Goal: Task Accomplishment & Management: Complete application form

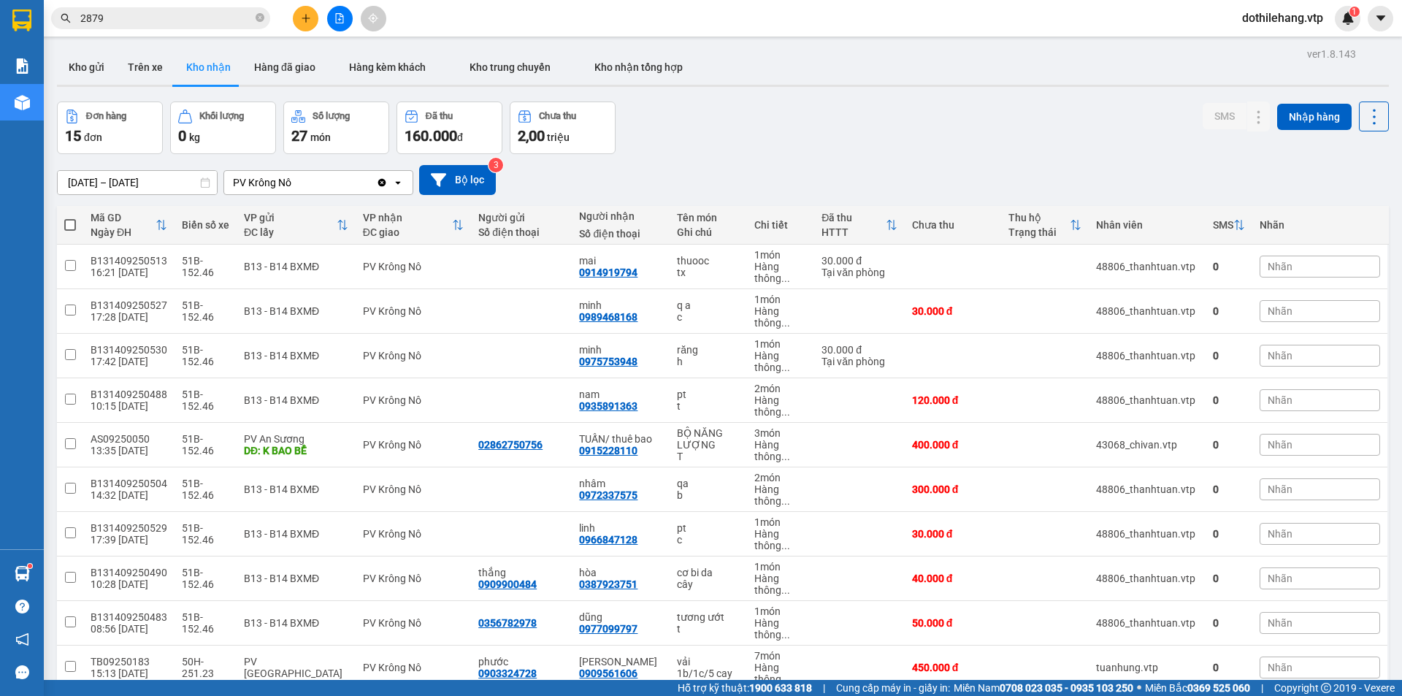
click at [95, 71] on button "Kho gửi" at bounding box center [86, 67] width 59 height 35
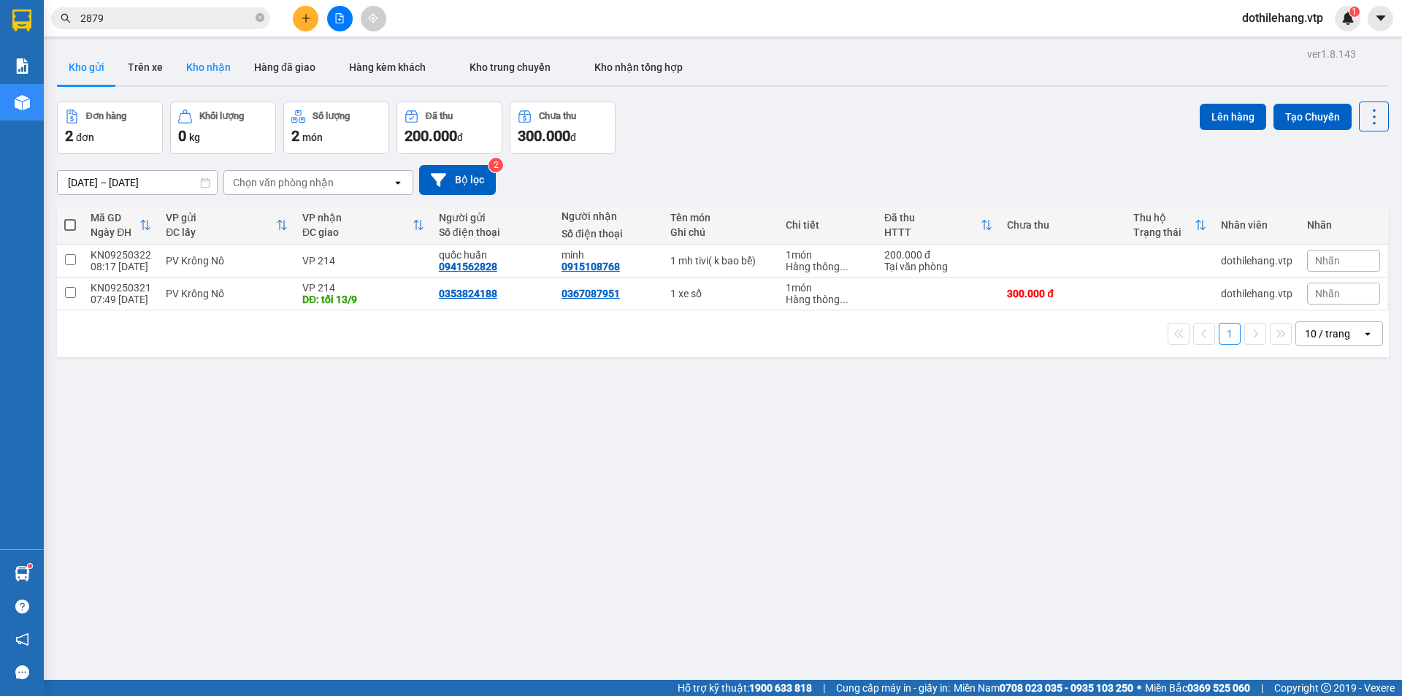
click at [196, 66] on button "Kho nhận" at bounding box center [209, 67] width 68 height 35
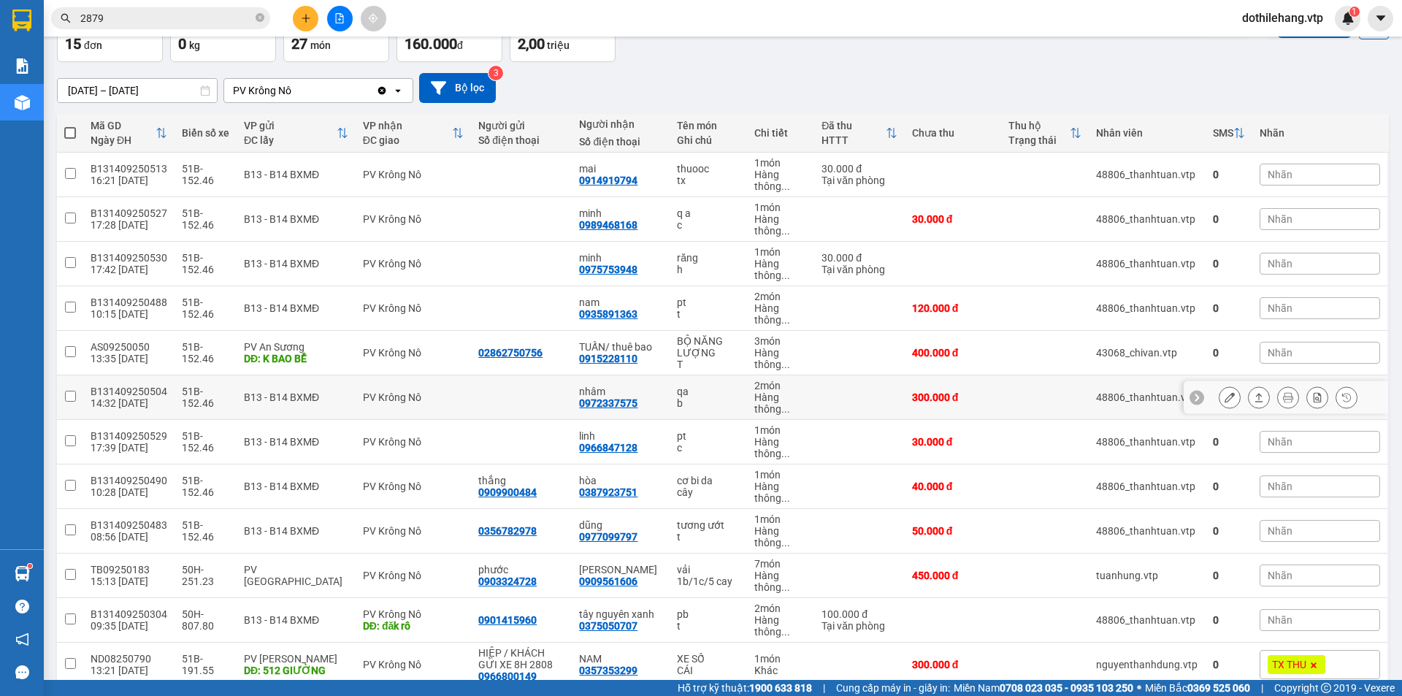
scroll to position [146, 0]
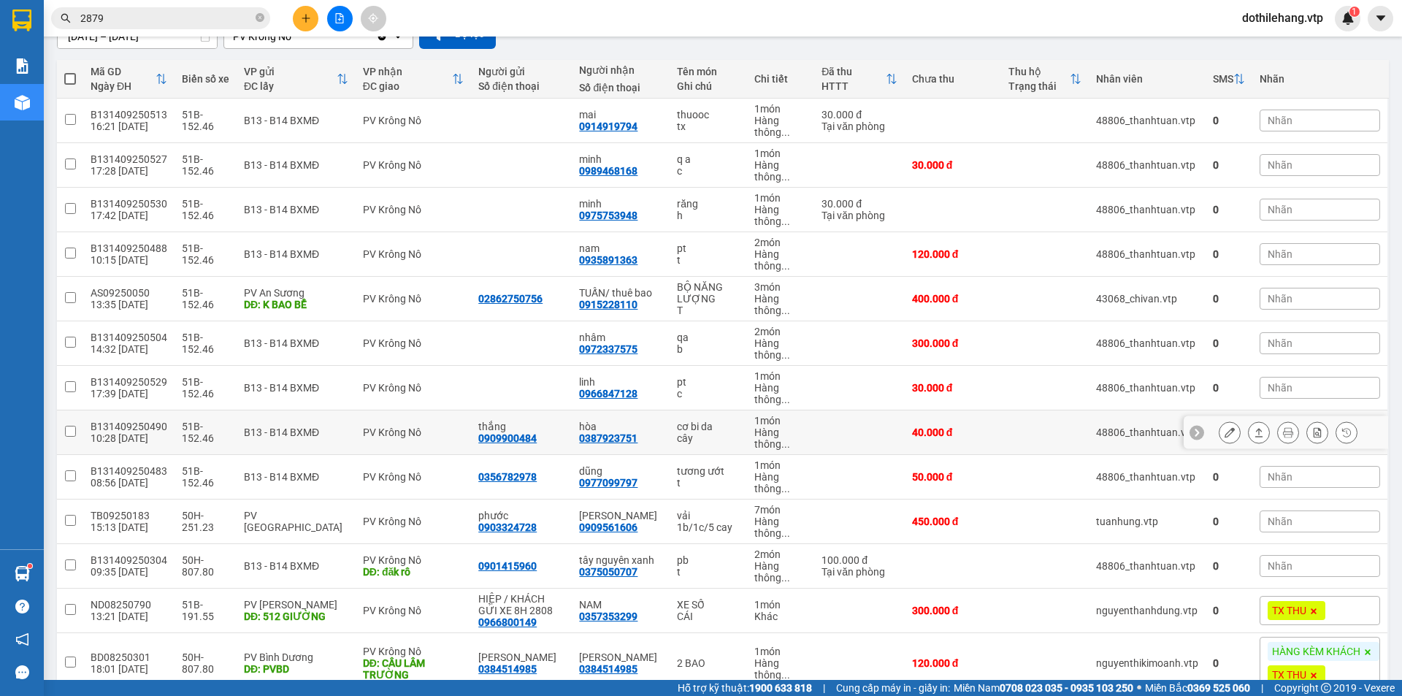
click at [829, 437] on td at bounding box center [859, 432] width 90 height 45
checkbox input "true"
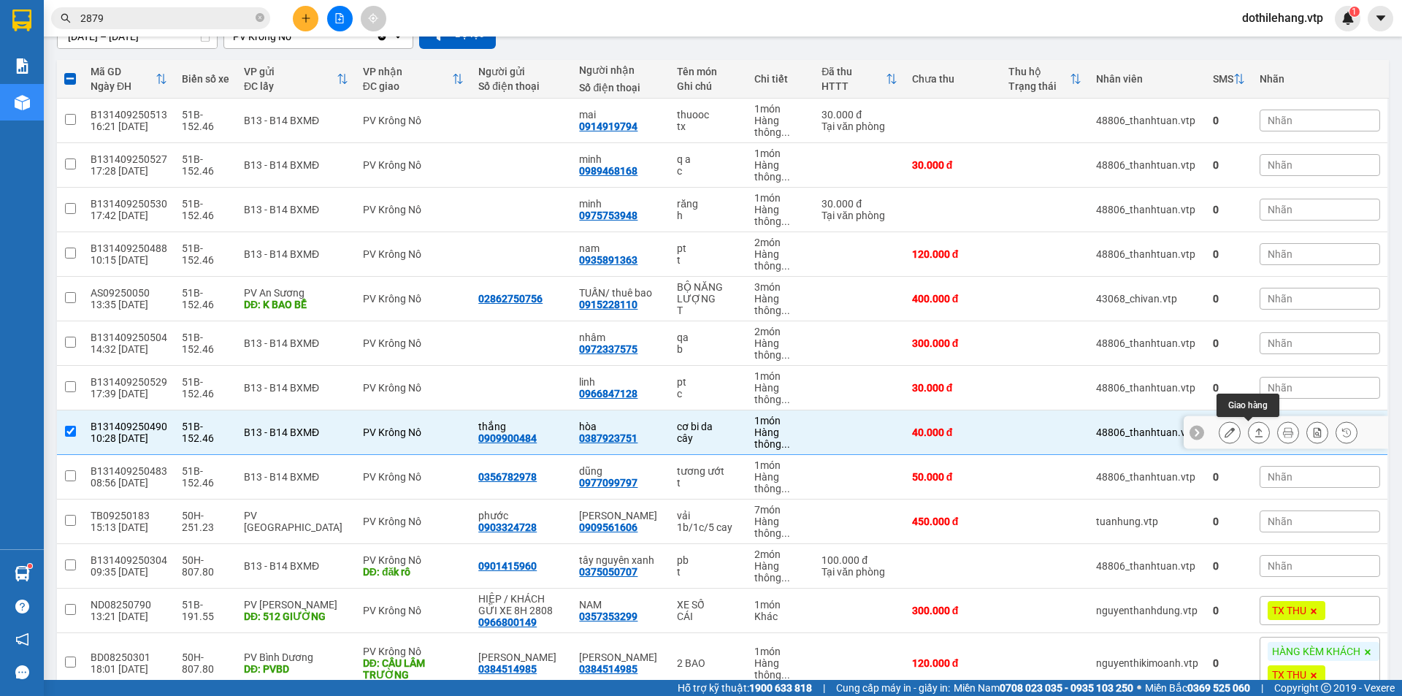
click at [1254, 433] on icon at bounding box center [1259, 432] width 10 height 10
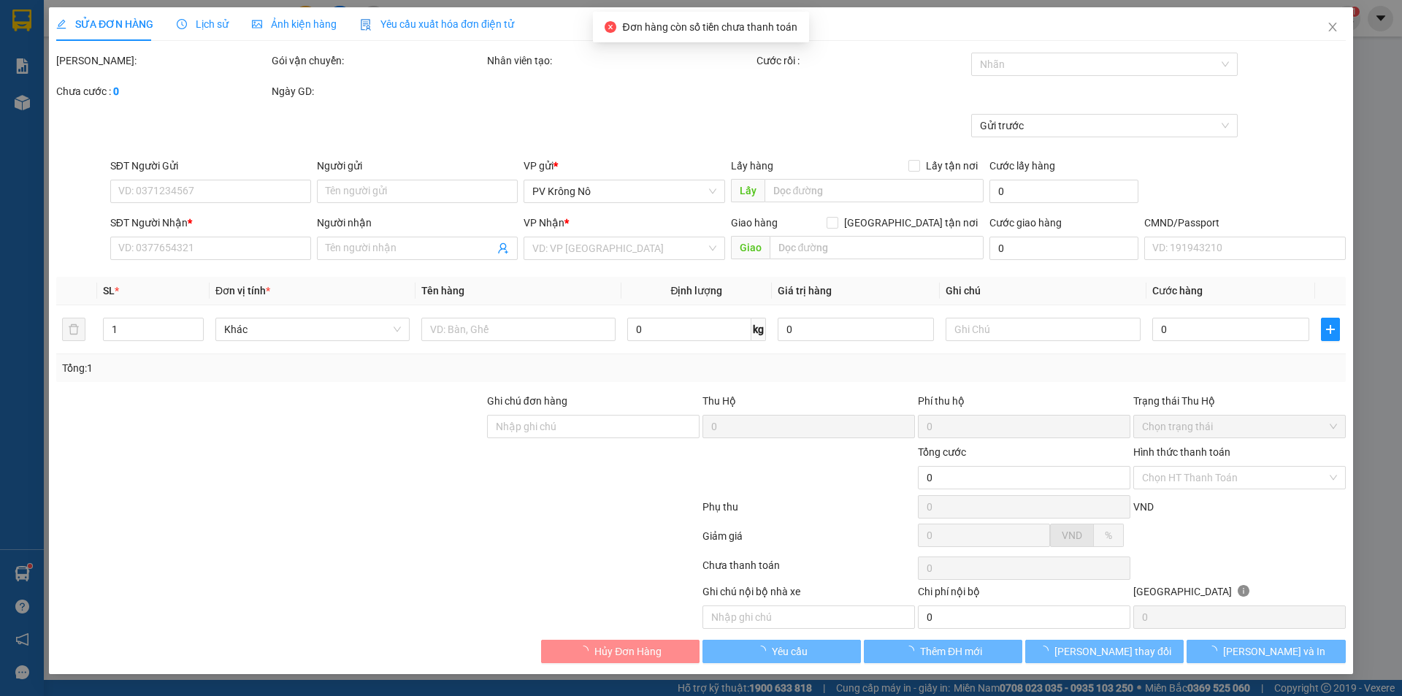
type input "0909900484"
type input "thắng"
type input "0387923751"
type input "hòa"
type input "40.000"
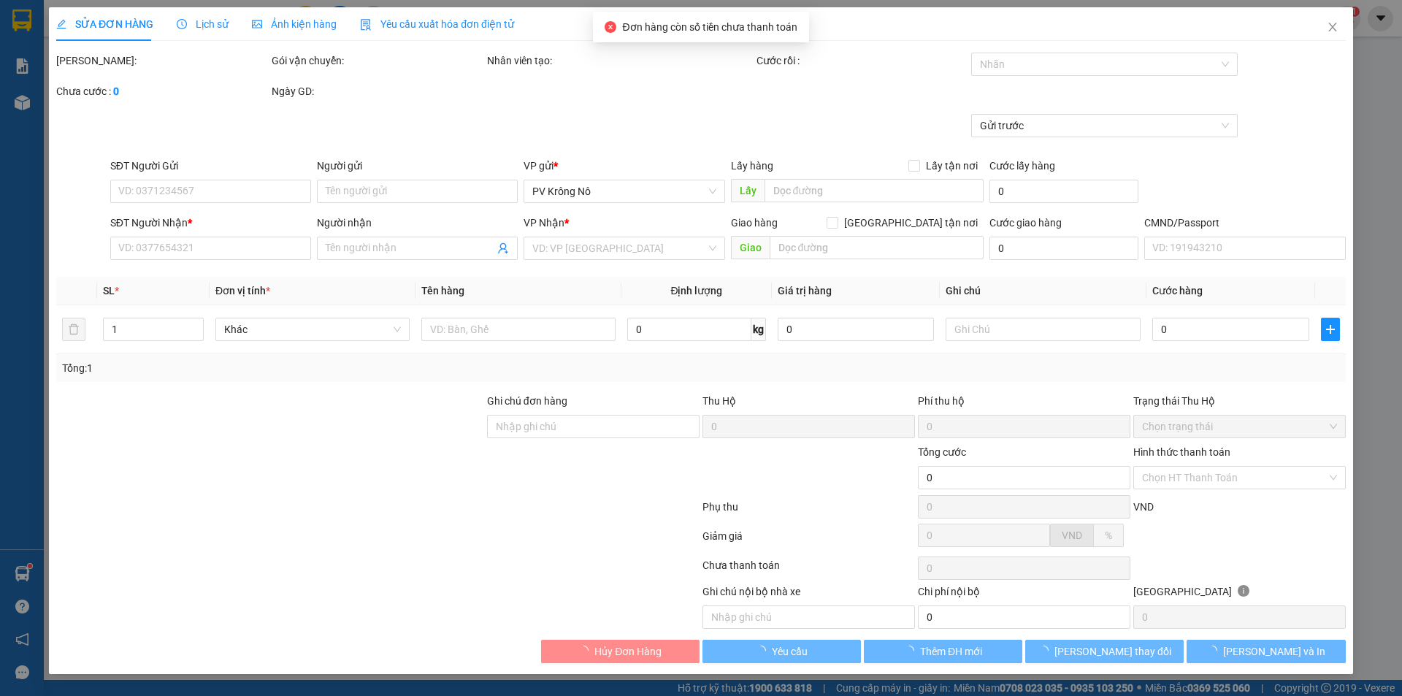
type input "40.000"
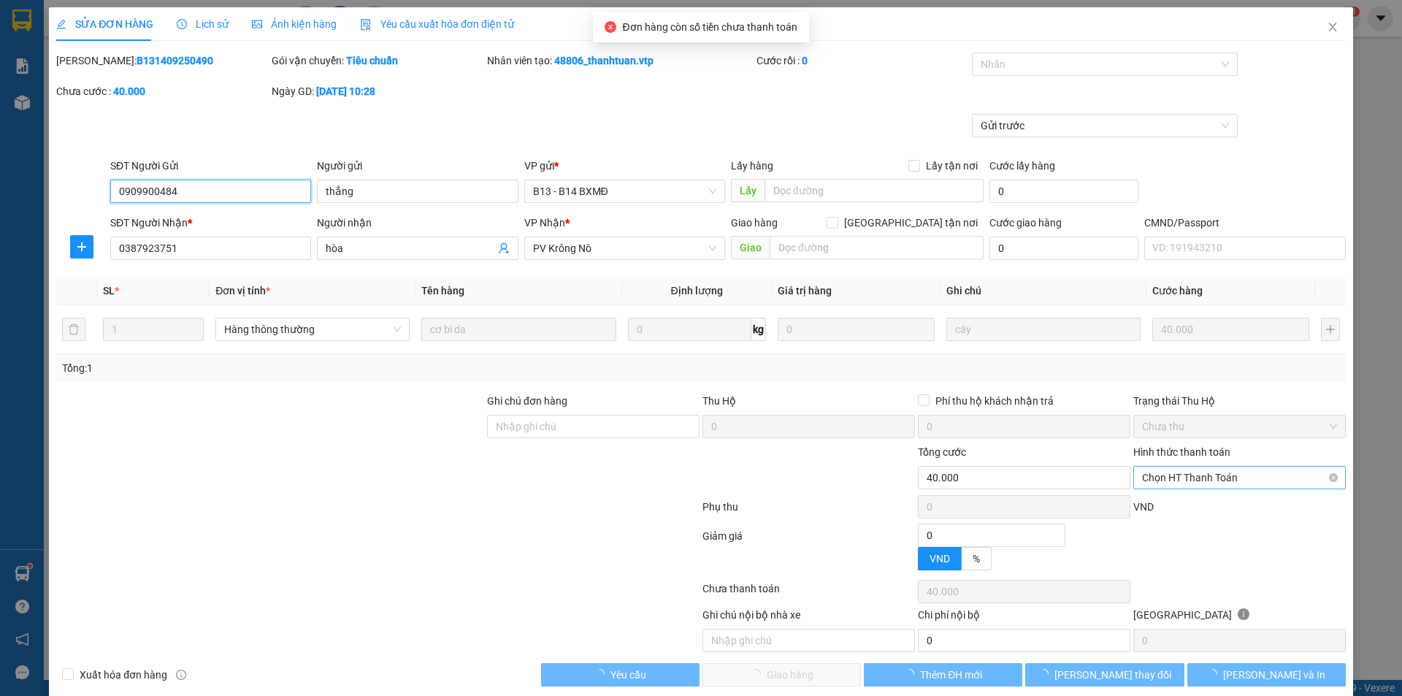
type input "2.000"
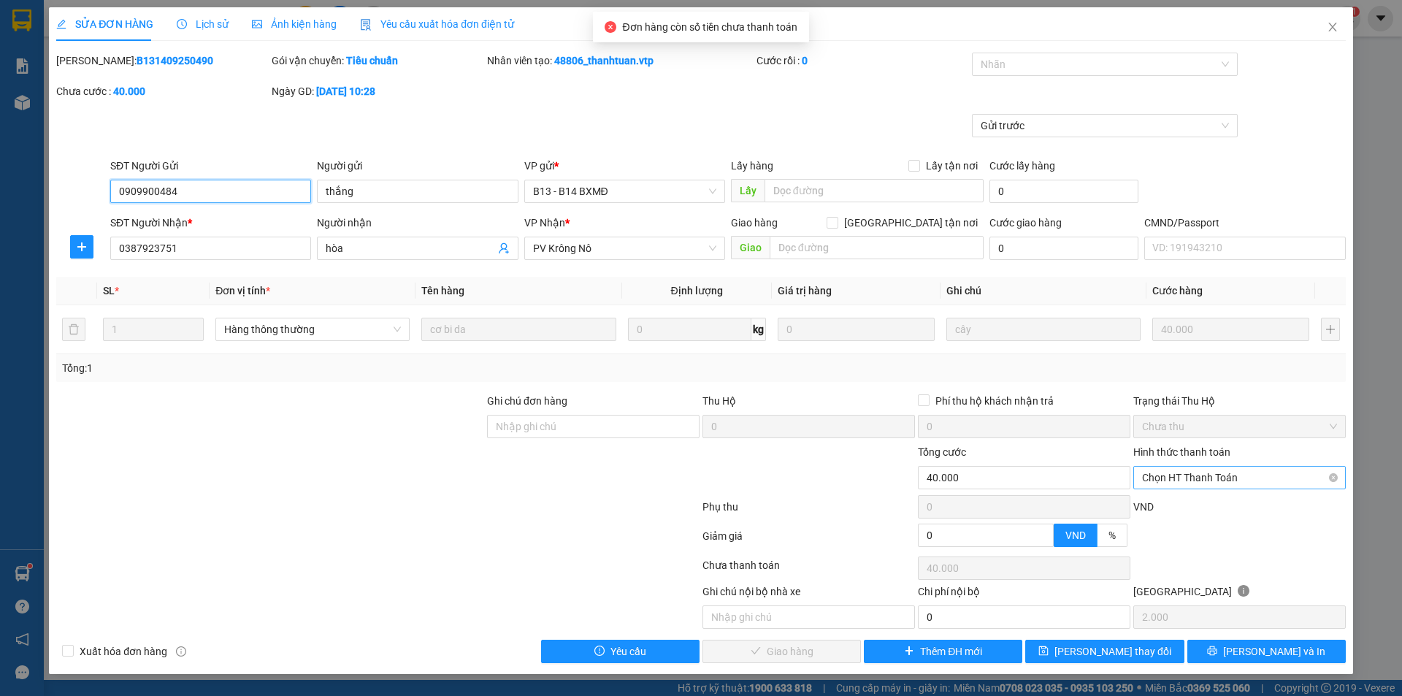
click at [1177, 476] on span "Chọn HT Thanh Toán" at bounding box center [1239, 478] width 195 height 22
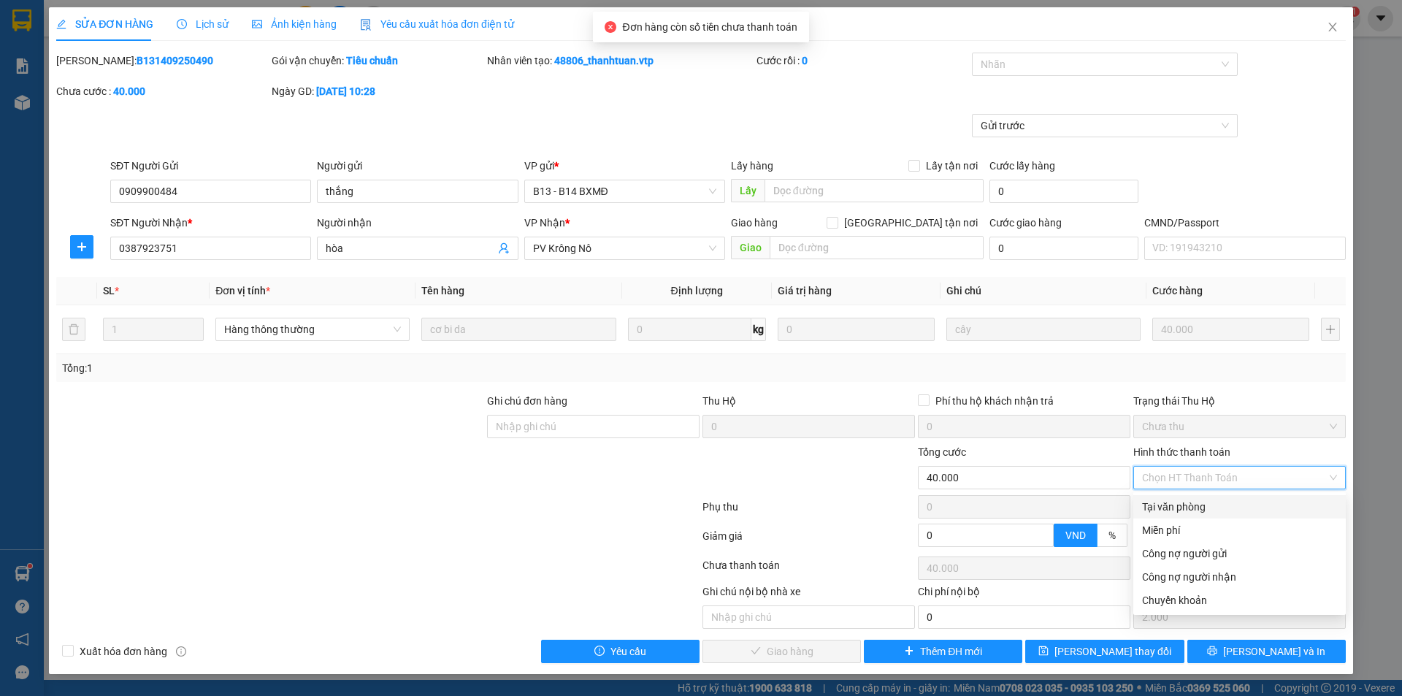
click at [1188, 510] on div "Tại văn phòng" at bounding box center [1239, 507] width 195 height 16
type input "0"
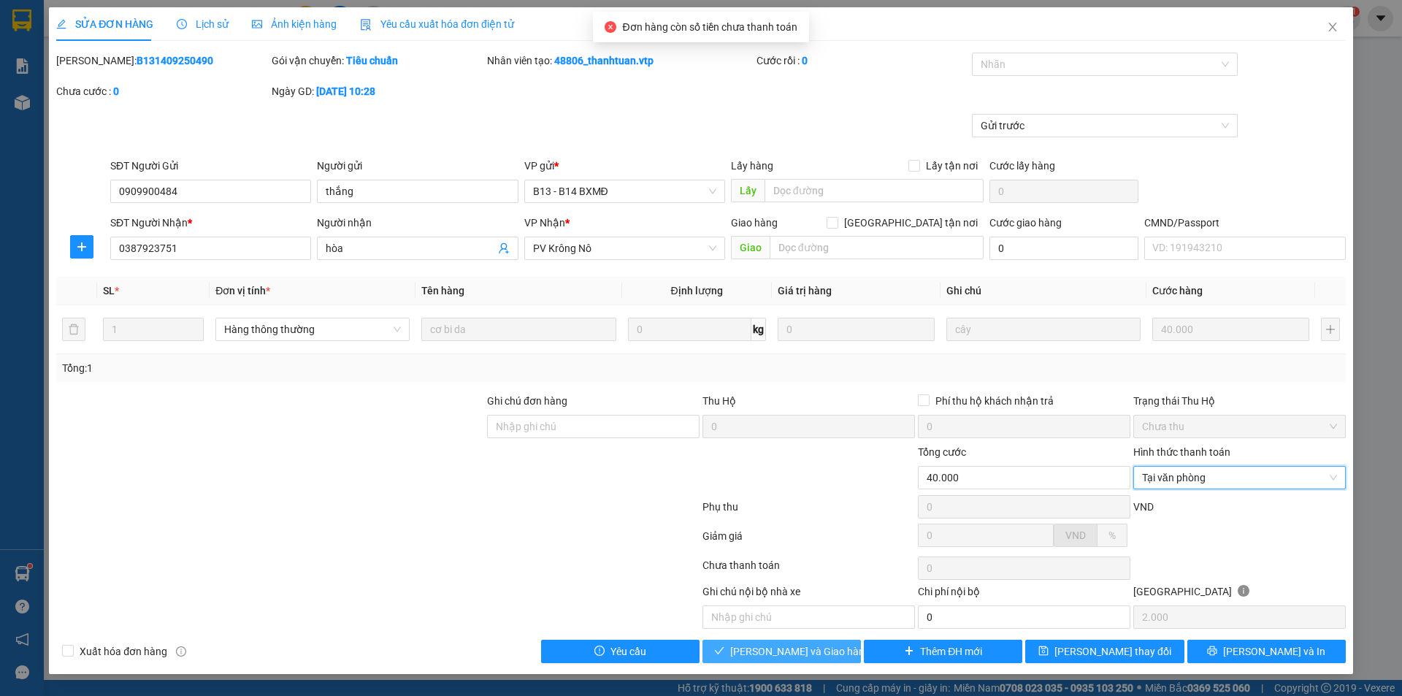
click at [767, 653] on span "[PERSON_NAME] và Giao hàng" at bounding box center [800, 651] width 140 height 16
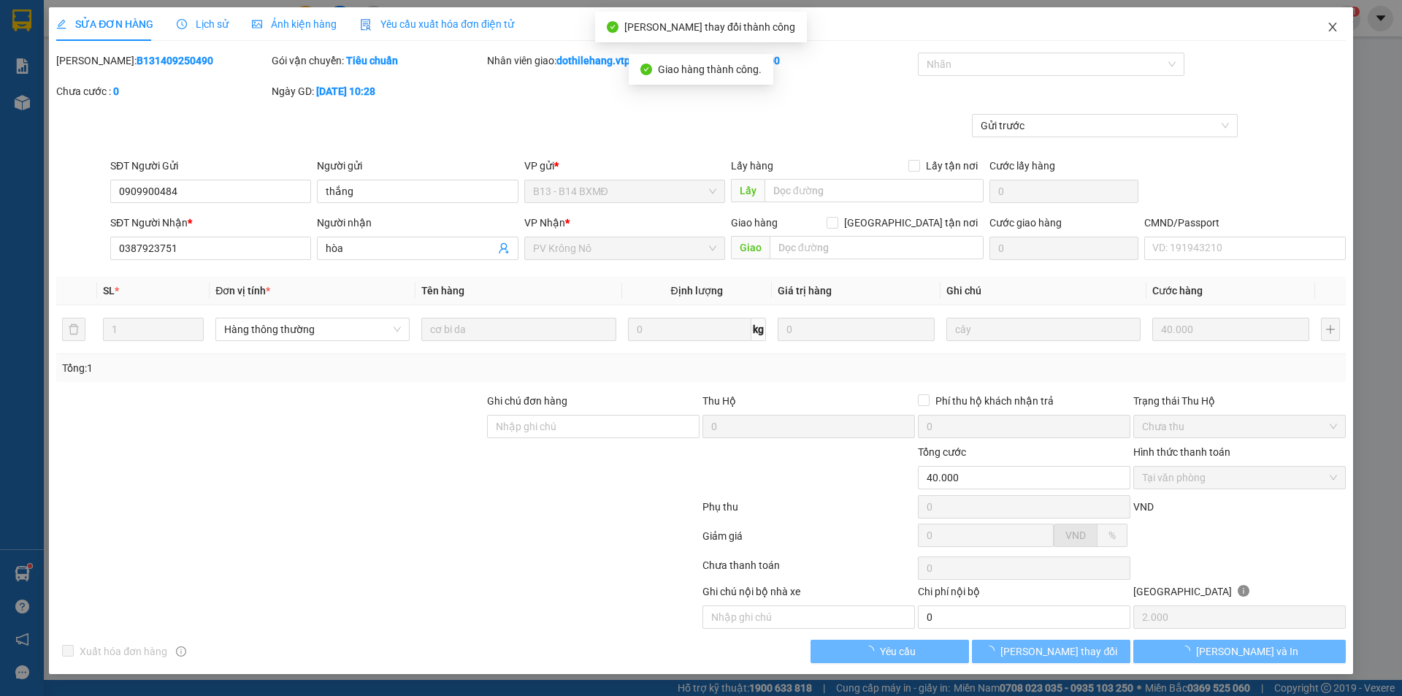
click at [1331, 32] on icon "close" at bounding box center [1333, 27] width 12 height 12
